Goal: Communication & Community: Participate in discussion

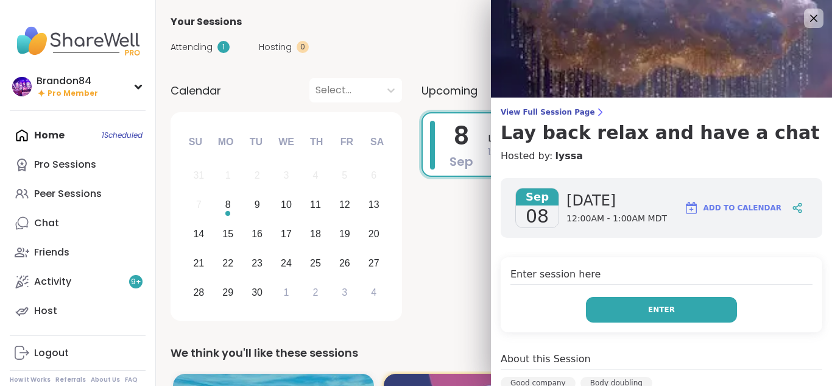
click at [676, 316] on button "Enter" at bounding box center [661, 310] width 151 height 26
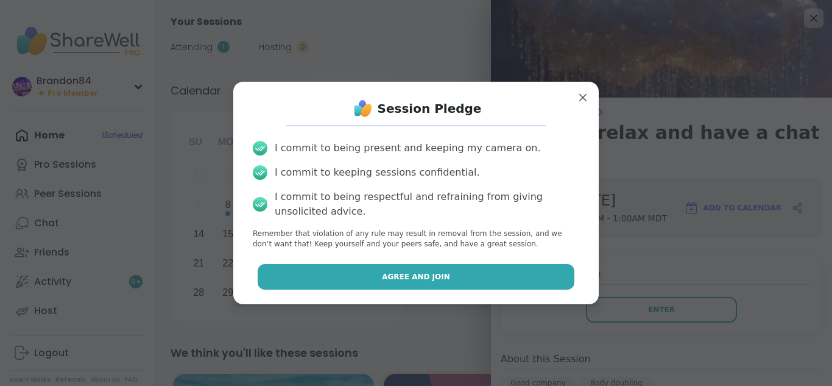
click at [467, 280] on button "Agree and Join" at bounding box center [416, 277] width 317 height 26
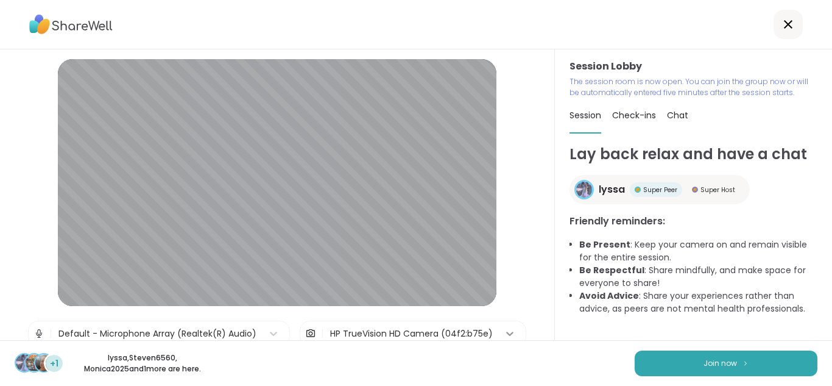
click at [504, 334] on icon at bounding box center [510, 333] width 12 height 12
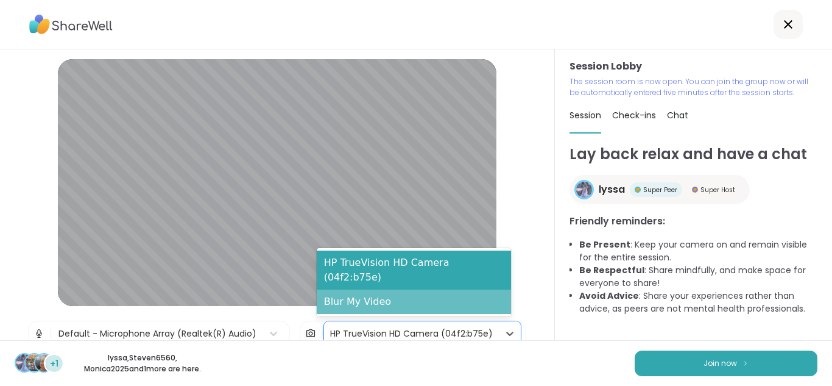
click at [437, 309] on div "Blur My Video" at bounding box center [414, 301] width 194 height 24
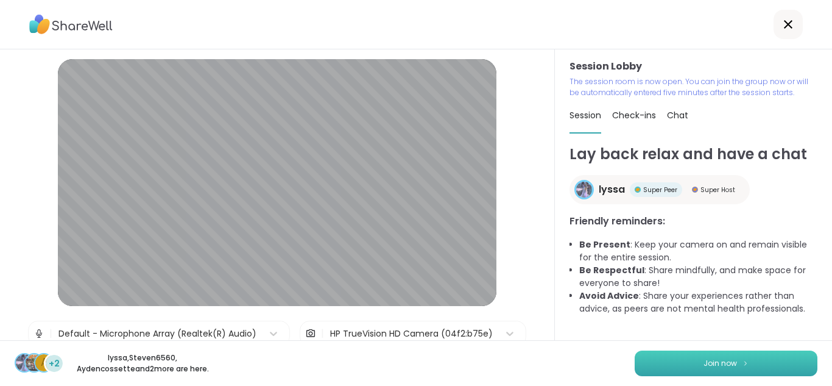
click at [650, 355] on button "Join now" at bounding box center [726, 363] width 183 height 26
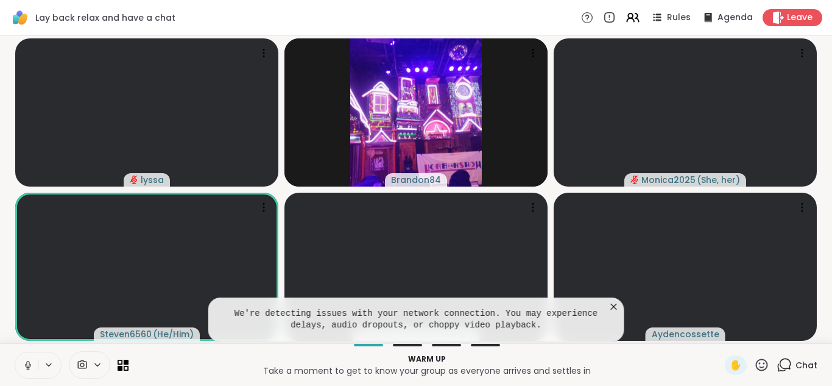
click at [24, 364] on icon at bounding box center [28, 364] width 11 height 11
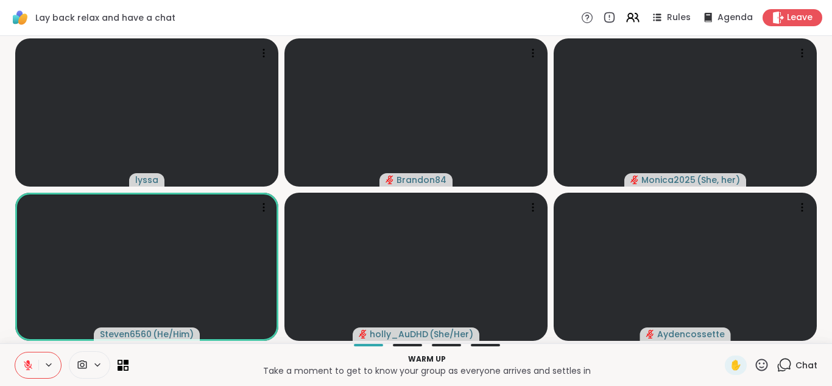
click at [15, 352] on button at bounding box center [26, 365] width 23 height 26
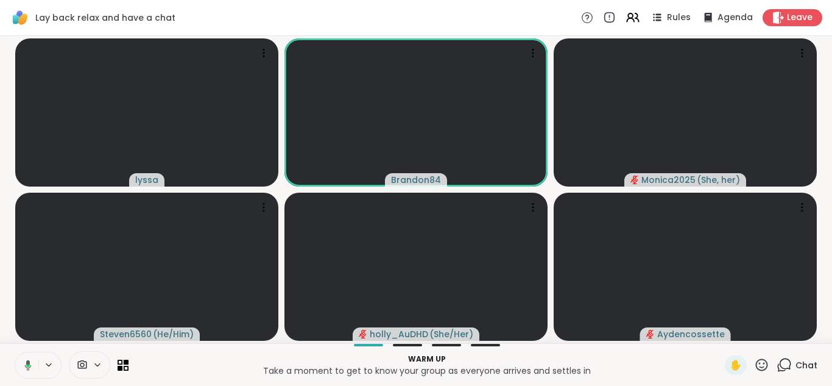
click at [13, 352] on button at bounding box center [25, 365] width 25 height 26
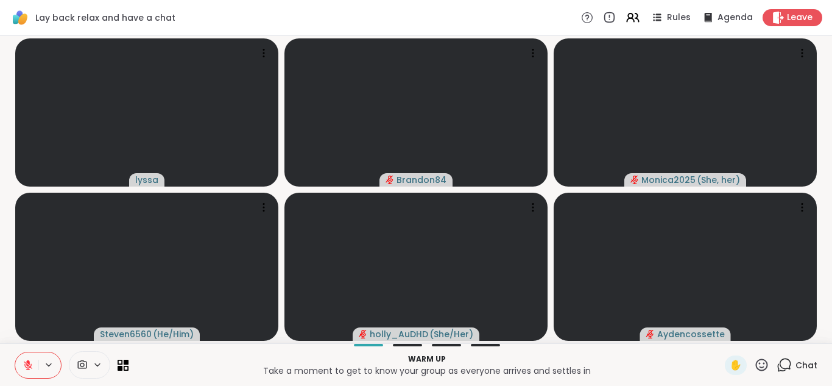
click at [15, 352] on button at bounding box center [26, 365] width 23 height 26
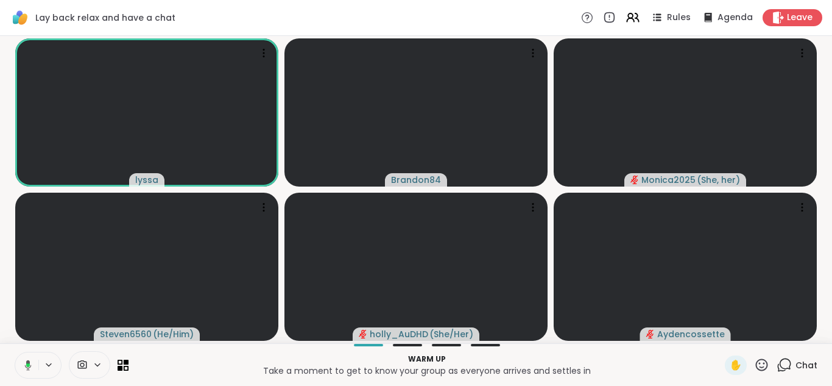
click at [13, 352] on button at bounding box center [25, 365] width 25 height 26
click at [15, 352] on button at bounding box center [26, 365] width 23 height 26
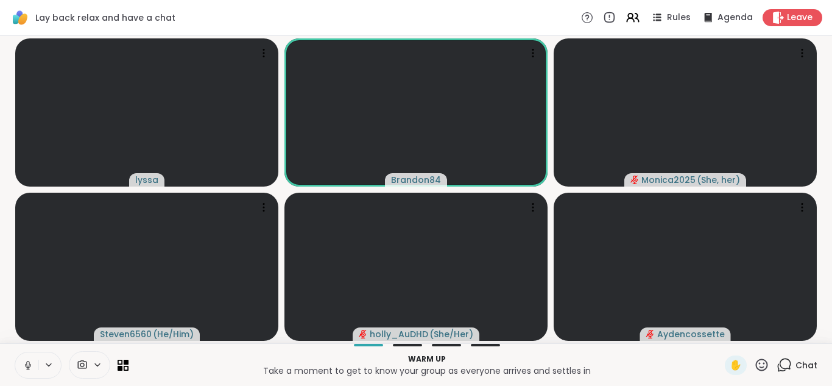
click at [15, 352] on button at bounding box center [26, 365] width 23 height 26
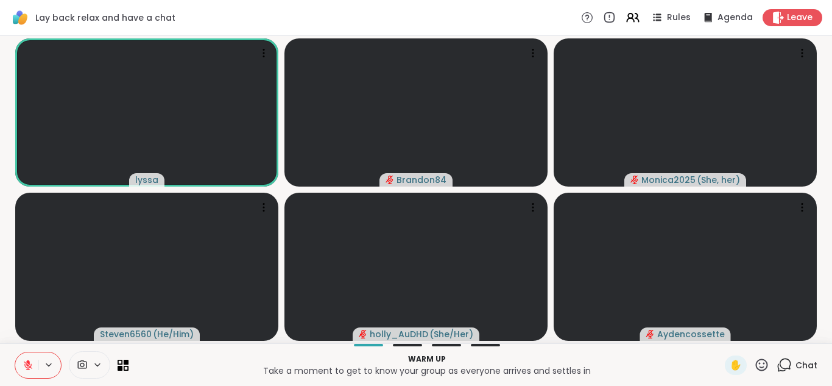
click at [15, 352] on button at bounding box center [26, 365] width 23 height 26
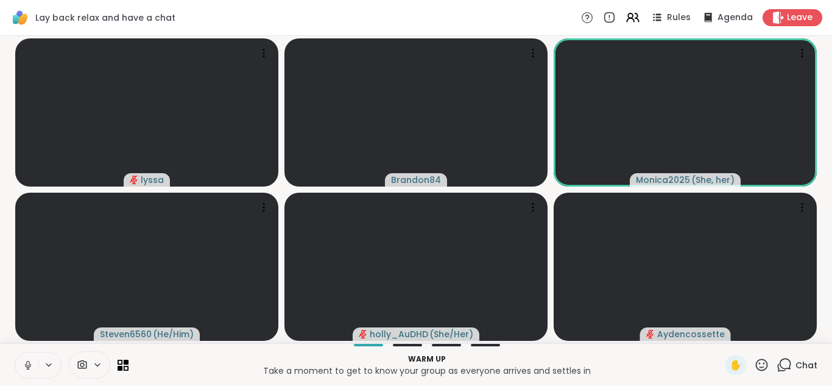
click at [24, 364] on icon at bounding box center [28, 364] width 11 height 11
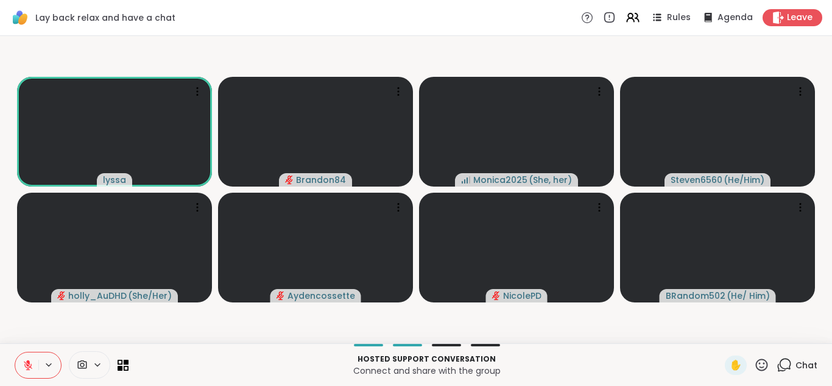
click at [15, 352] on button at bounding box center [26, 365] width 23 height 26
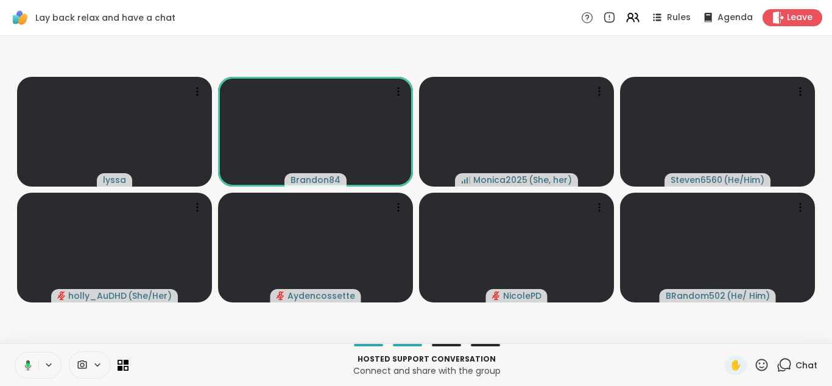
click at [13, 352] on button at bounding box center [25, 365] width 25 height 26
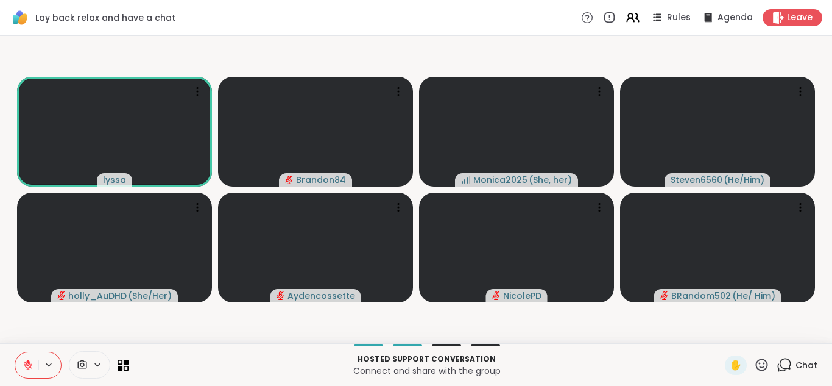
click at [780, 367] on icon at bounding box center [784, 364] width 15 height 15
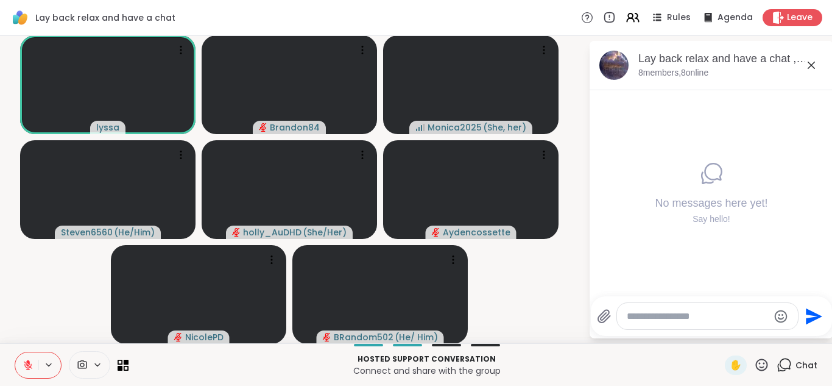
click at [779, 367] on icon at bounding box center [784, 364] width 15 height 15
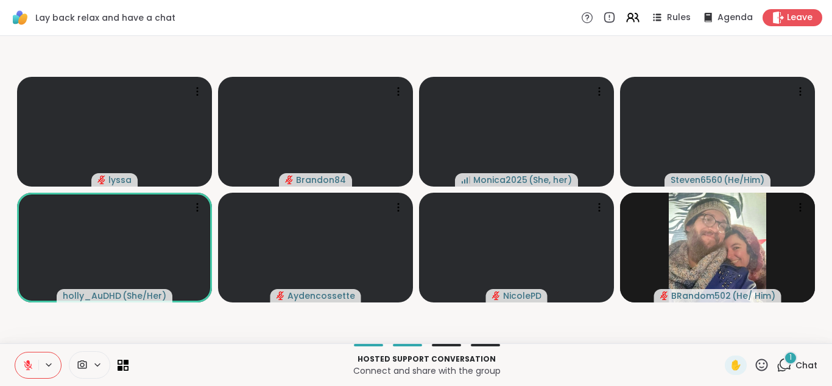
click at [784, 361] on div "1" at bounding box center [790, 357] width 13 height 13
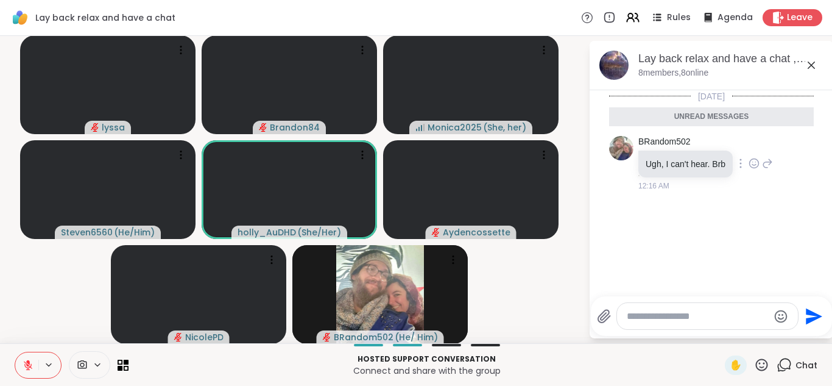
click at [749, 163] on icon at bounding box center [754, 163] width 11 height 12
click at [722, 148] on div "Select Reaction: Thumbs up" at bounding box center [727, 143] width 11 height 11
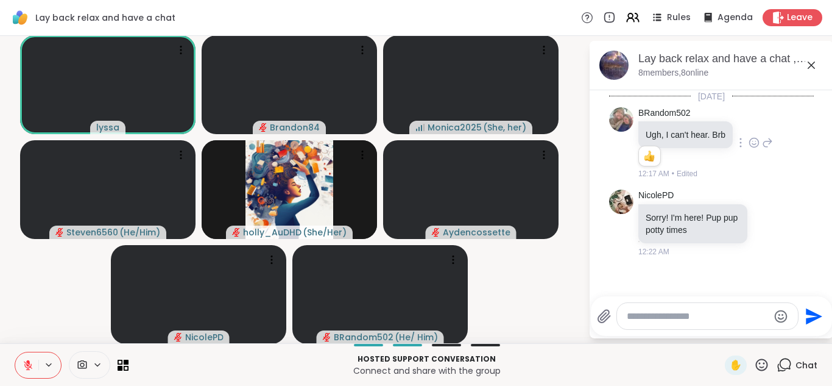
click at [756, 364] on icon at bounding box center [762, 364] width 12 height 12
click at [705, 328] on div "✋ ❤️ 👍 🌟 🎉" at bounding box center [766, 332] width 122 height 39
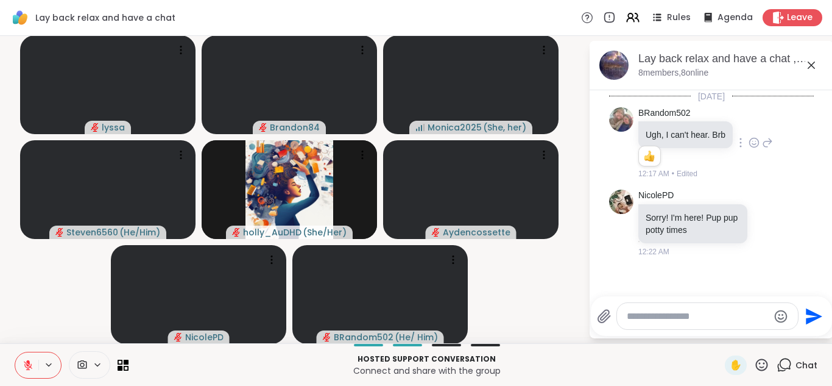
click at [754, 366] on icon at bounding box center [761, 364] width 15 height 15
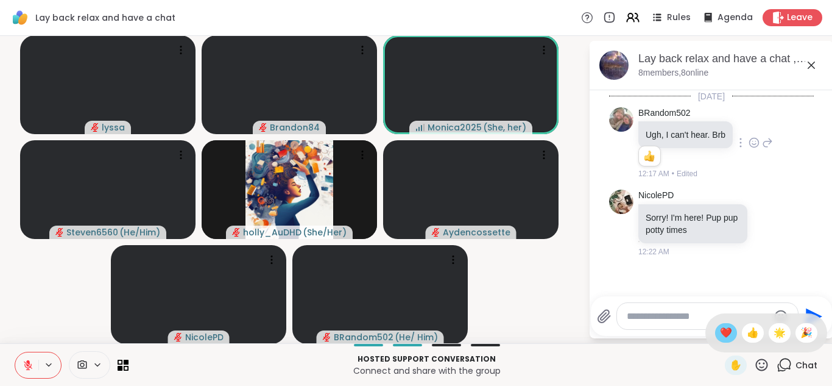
click at [720, 331] on span "❤️" at bounding box center [726, 332] width 12 height 15
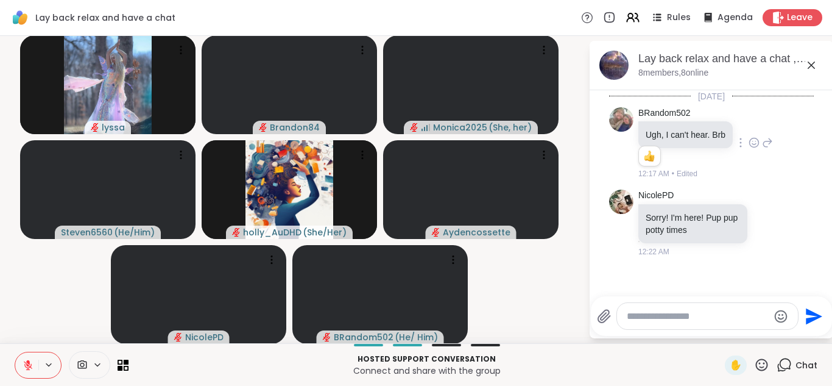
click at [24, 364] on icon at bounding box center [28, 364] width 11 height 11
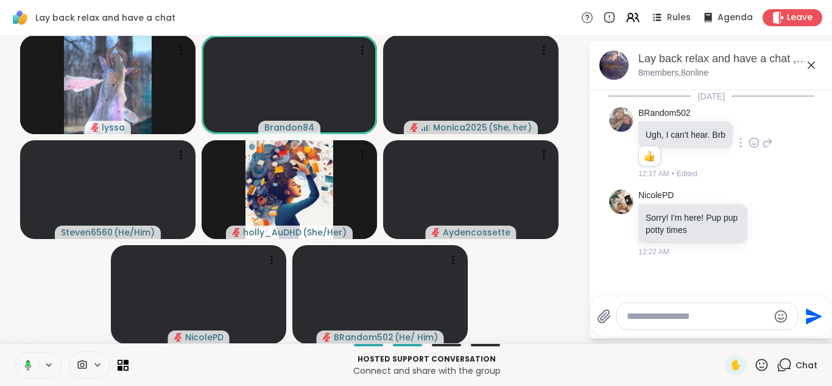
click at [13, 352] on button at bounding box center [25, 365] width 25 height 26
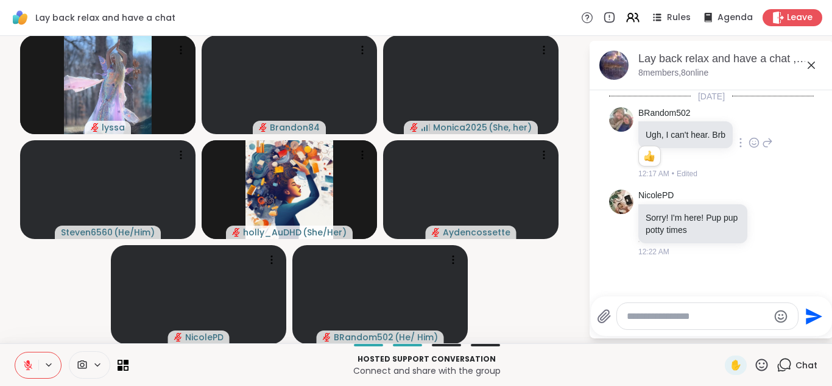
click at [24, 364] on icon at bounding box center [28, 364] width 11 height 11
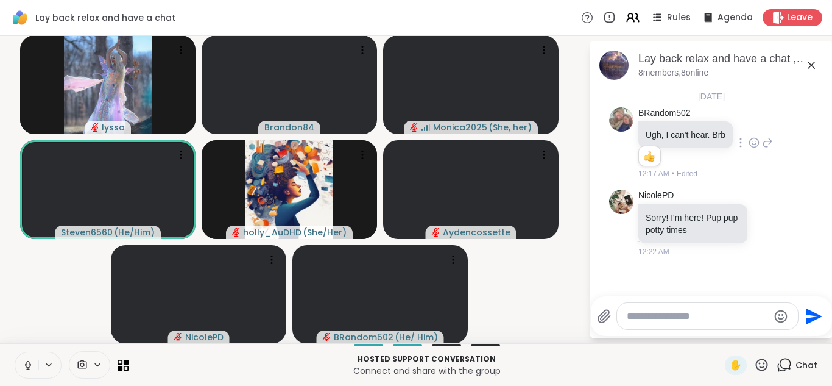
click at [24, 364] on icon at bounding box center [28, 364] width 11 height 11
click at [24, 364] on icon at bounding box center [26, 364] width 11 height 11
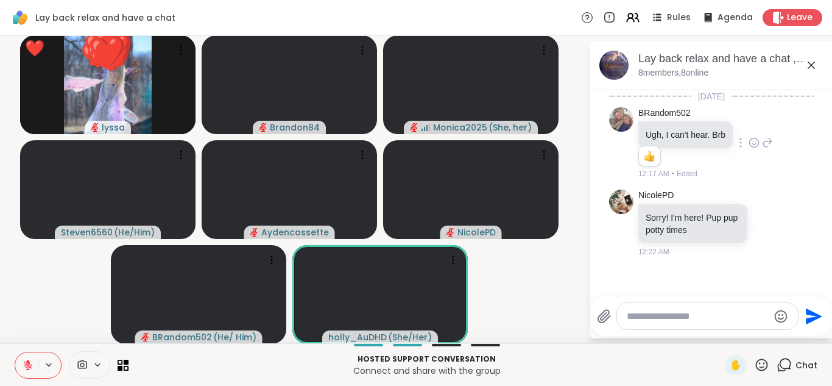
click at [664, 316] on textarea "Type your message" at bounding box center [698, 316] width 142 height 12
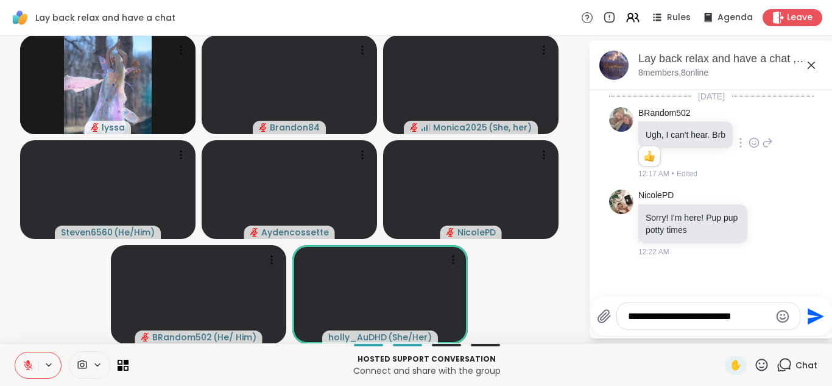
type textarea "**********"
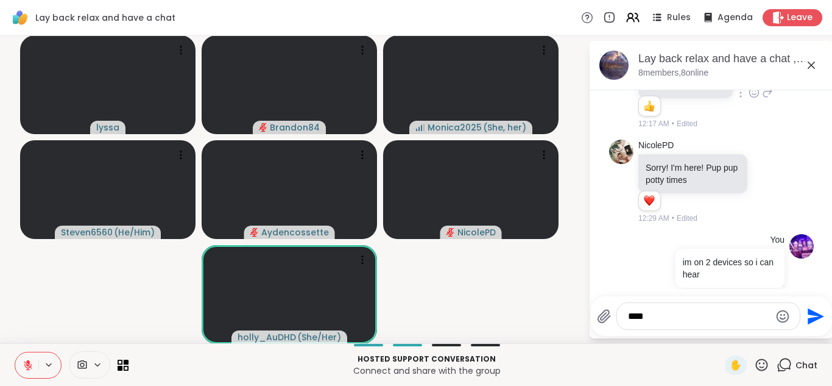
type textarea "*****"
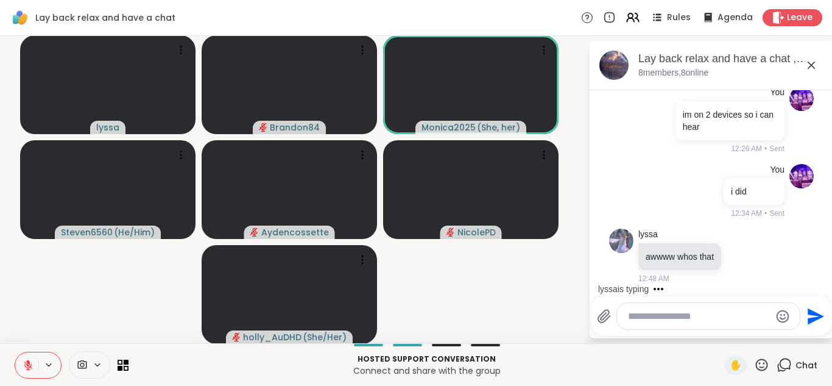
scroll to position [263, 0]
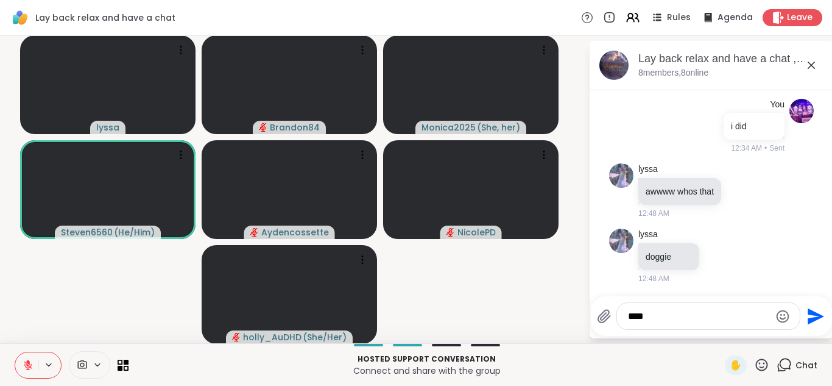
type textarea "*****"
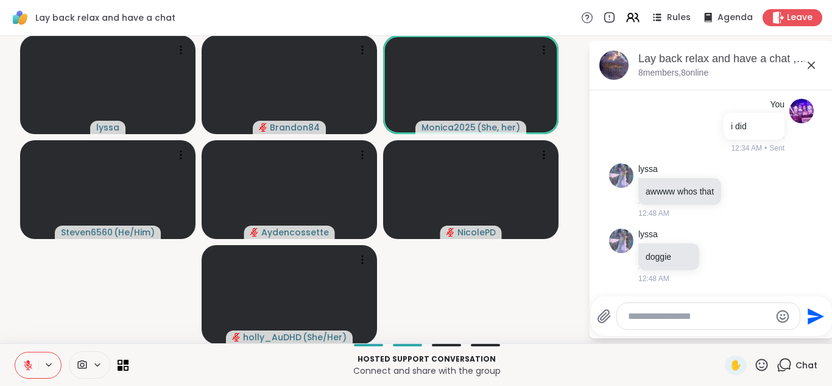
scroll to position [327, 0]
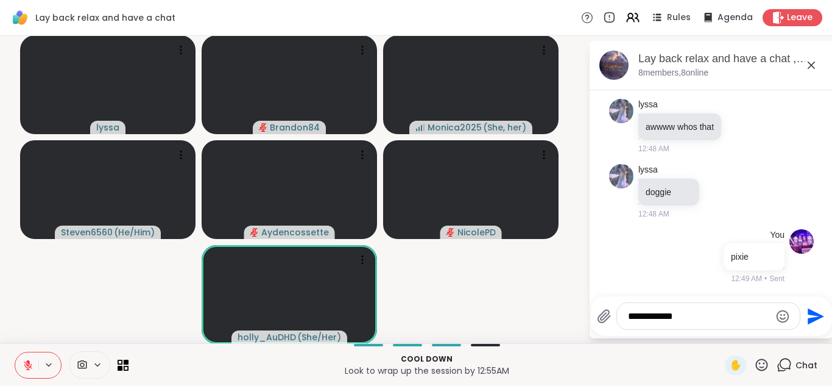
type textarea "**********"
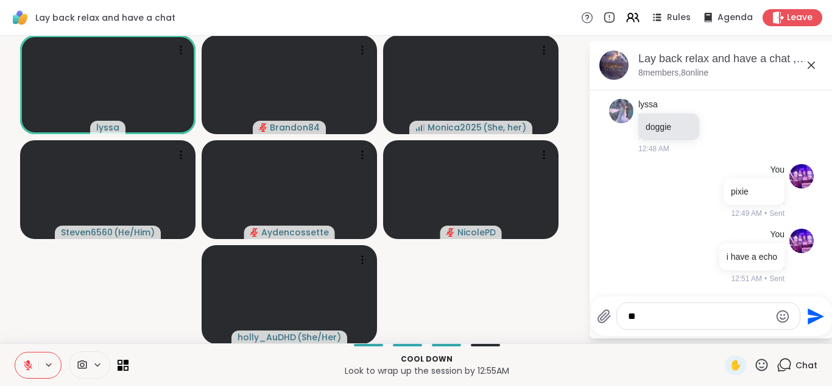
type textarea "*"
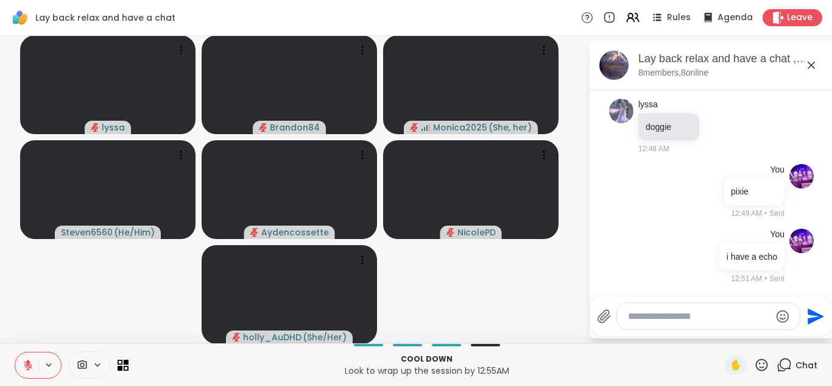
click at [32, 364] on icon at bounding box center [28, 364] width 11 height 11
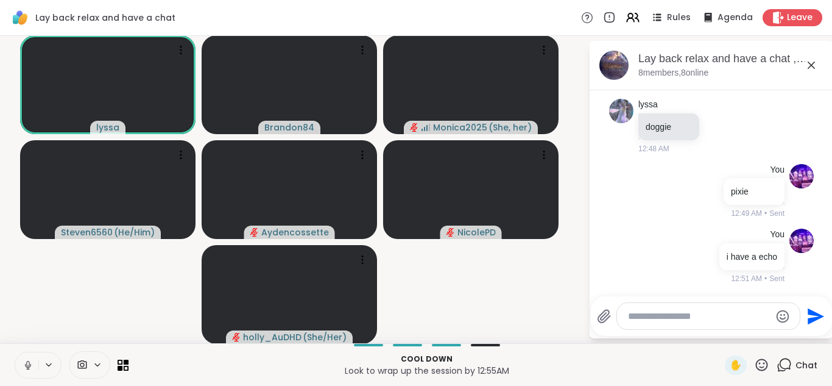
click at [32, 364] on icon at bounding box center [28, 364] width 11 height 11
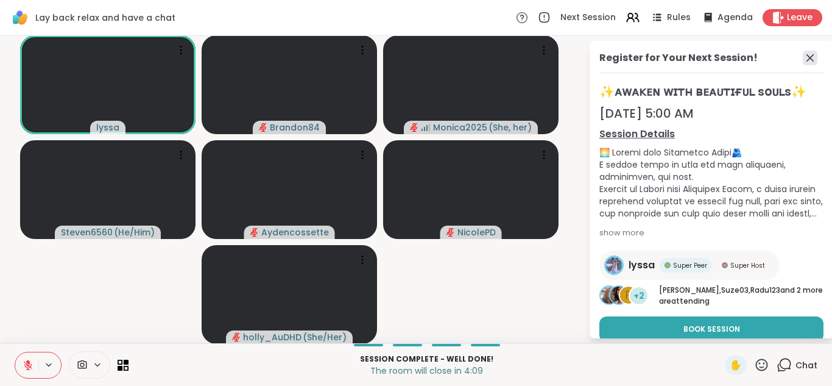
click at [803, 55] on icon at bounding box center [810, 58] width 15 height 15
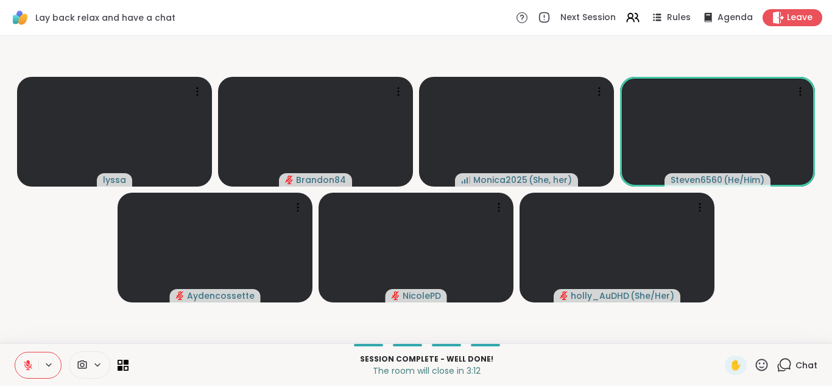
click at [785, 362] on div "Chat" at bounding box center [797, 364] width 41 height 19
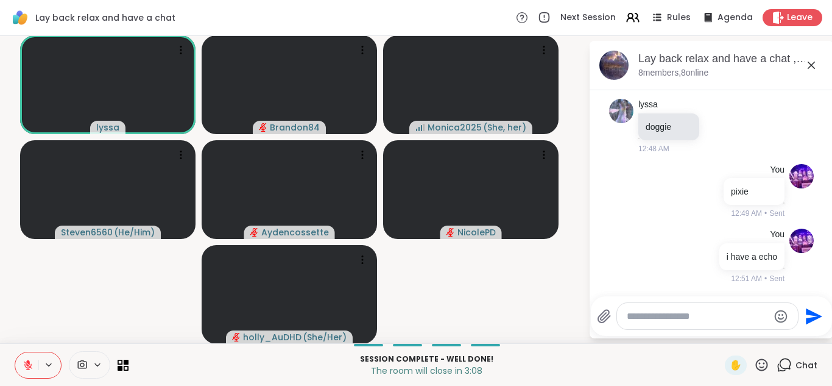
click at [653, 314] on textarea "Type your message" at bounding box center [698, 316] width 142 height 12
type textarea "**********"
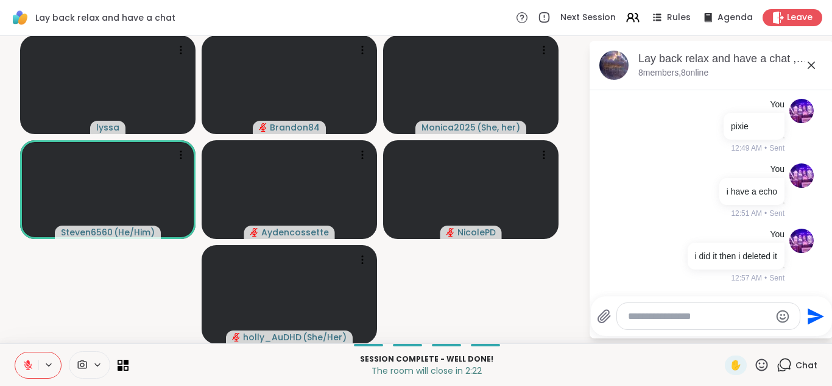
paste textarea "**********"
type textarea "**********"
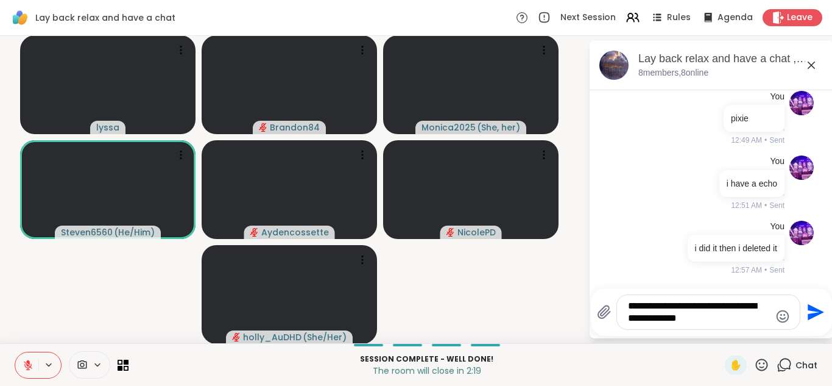
click at [808, 306] on icon "Send" at bounding box center [816, 312] width 16 height 16
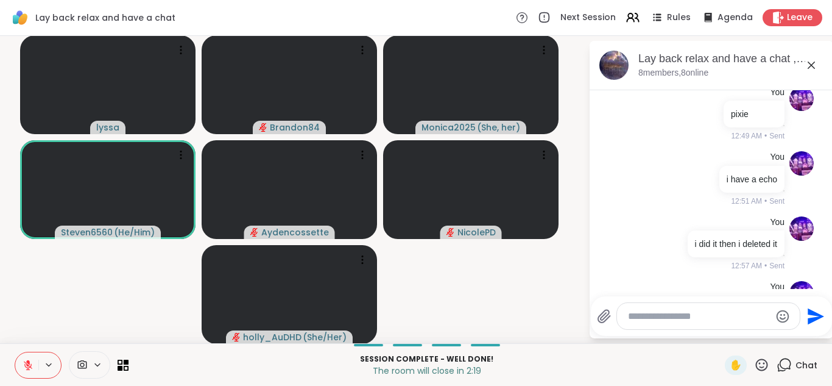
scroll to position [571, 0]
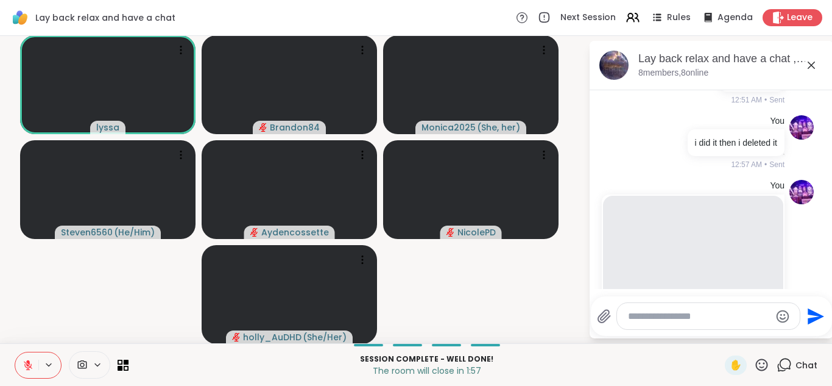
click at [27, 360] on icon at bounding box center [28, 364] width 11 height 11
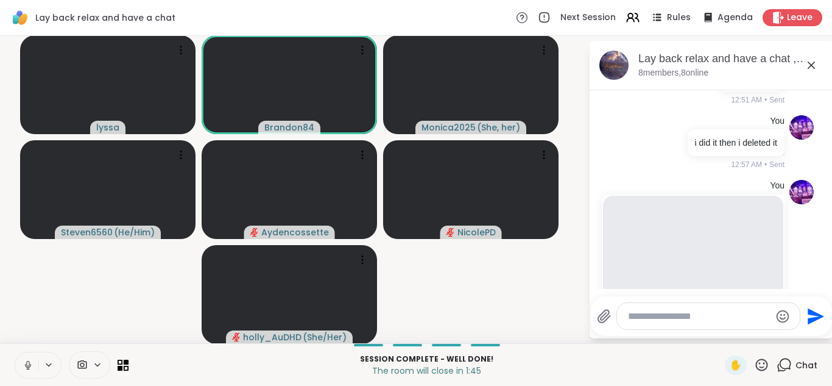
click at [27, 360] on icon at bounding box center [28, 364] width 11 height 11
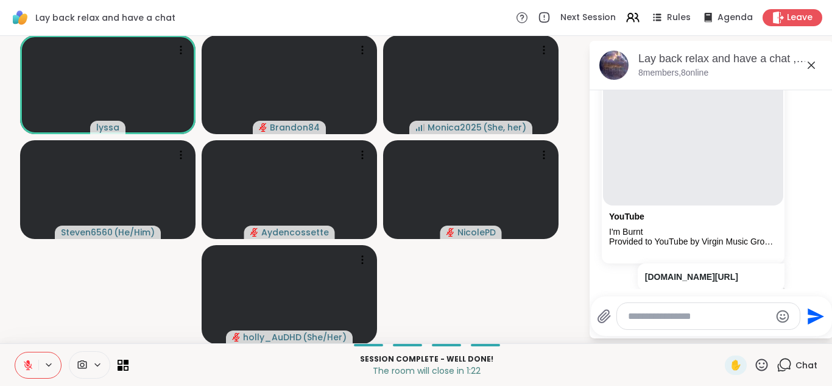
scroll to position [768, 0]
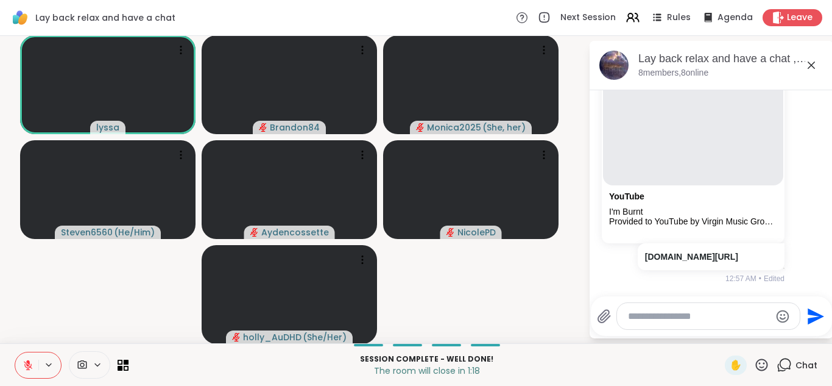
click at [628, 311] on textarea "Type your message" at bounding box center [699, 316] width 142 height 12
click at [32, 361] on icon at bounding box center [28, 364] width 11 height 11
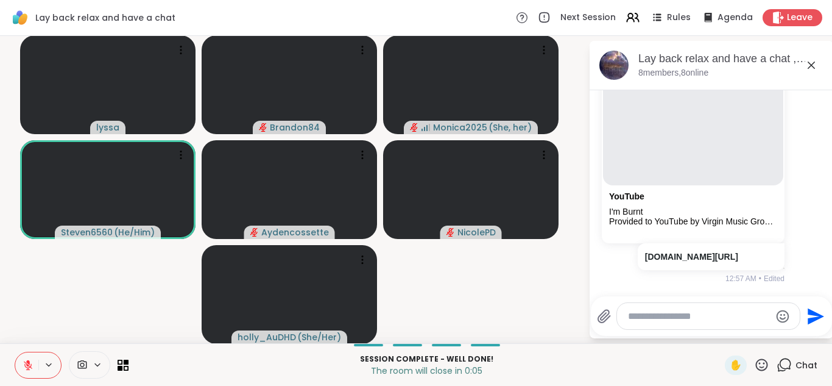
click at [32, 361] on icon at bounding box center [28, 364] width 11 height 11
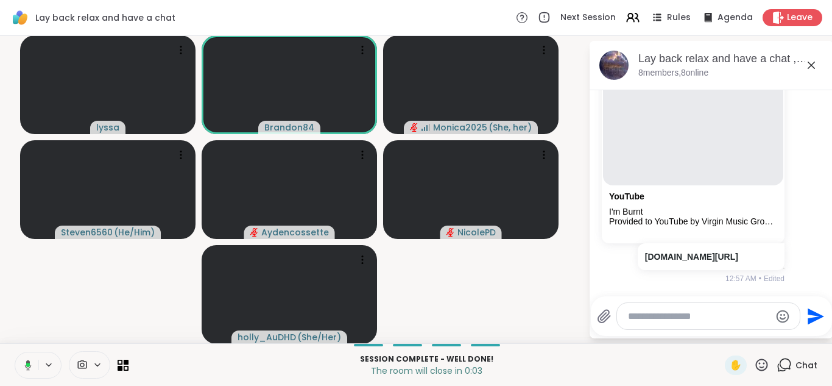
click at [32, 361] on button at bounding box center [25, 365] width 25 height 26
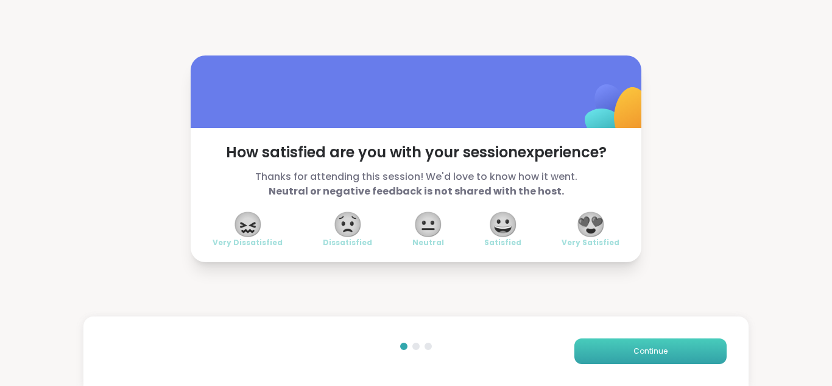
click at [654, 359] on button "Continue" at bounding box center [650, 351] width 152 height 26
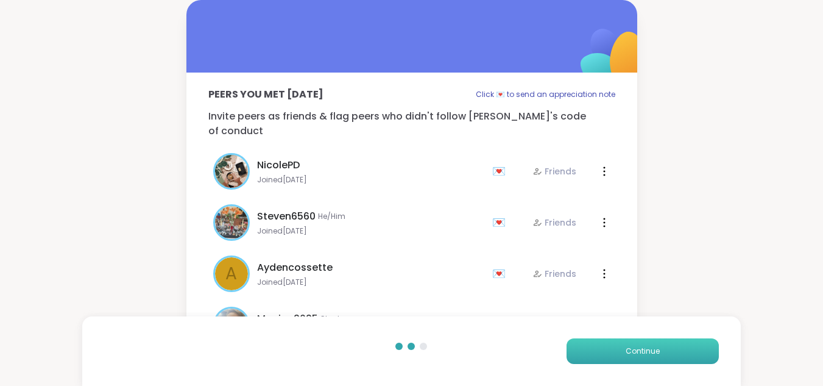
click at [654, 352] on span "Continue" at bounding box center [643, 350] width 34 height 11
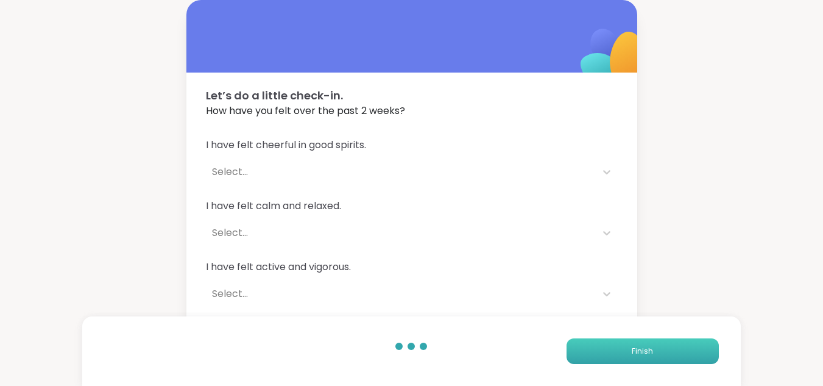
click at [654, 352] on button "Finish" at bounding box center [643, 351] width 152 height 26
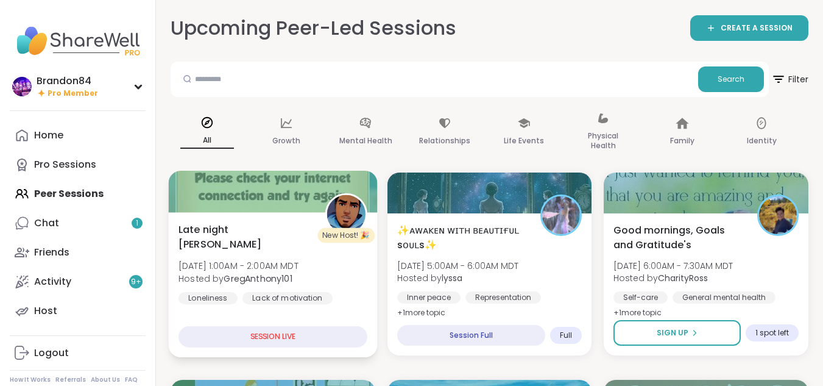
click at [270, 260] on span "[DATE] 1:00AM - 2:00AM MDT" at bounding box center [238, 266] width 120 height 12
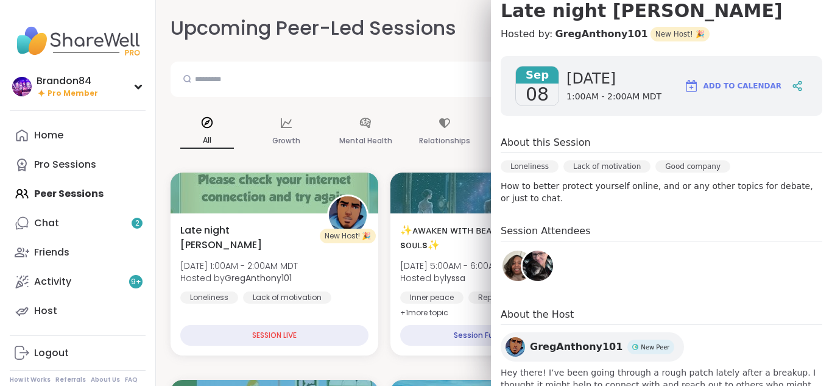
scroll to position [123, 0]
